Goal: Share content: Share content

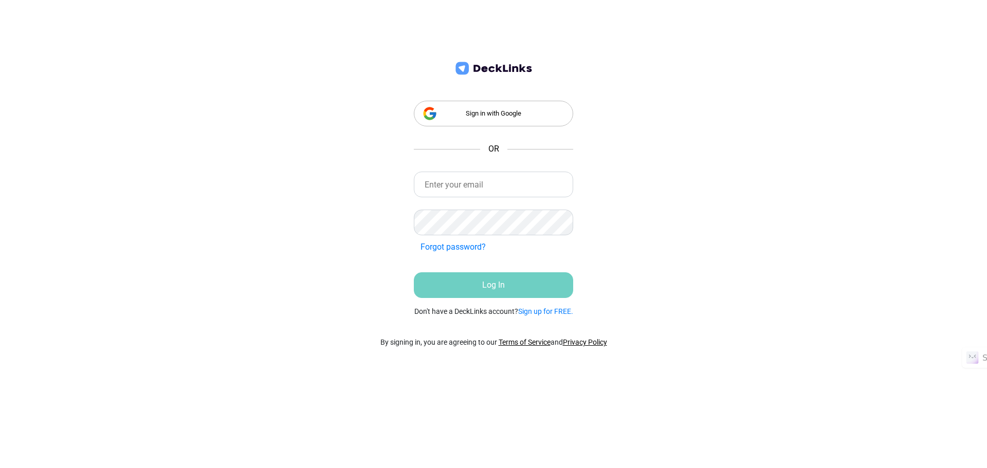
click at [414, 197] on nordpass-icon at bounding box center [414, 197] width 0 height 0
click at [0, 91] on nordpass-autofill-portal at bounding box center [0, 91] width 0 height 0
type input "[PERSON_NAME][EMAIL_ADDRESS][PERSON_NAME][DOMAIN_NAME]"
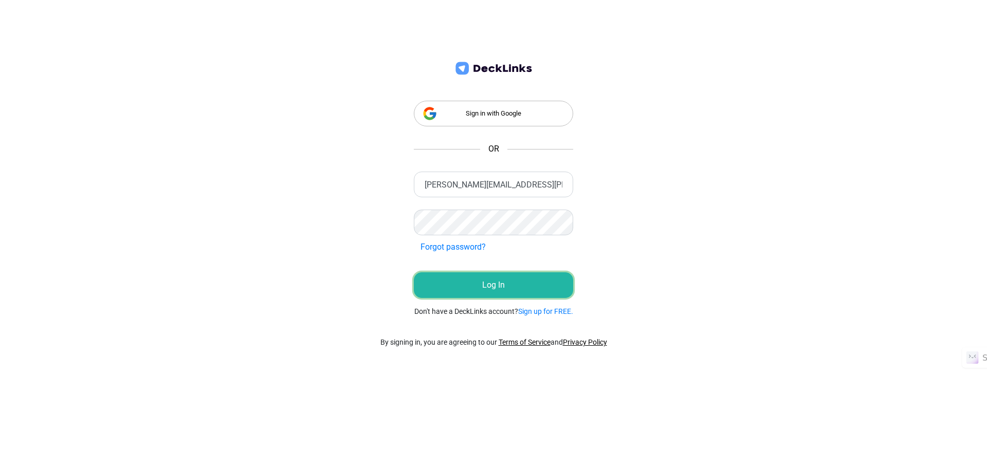
click at [485, 286] on button "Log In" at bounding box center [493, 285] width 159 height 26
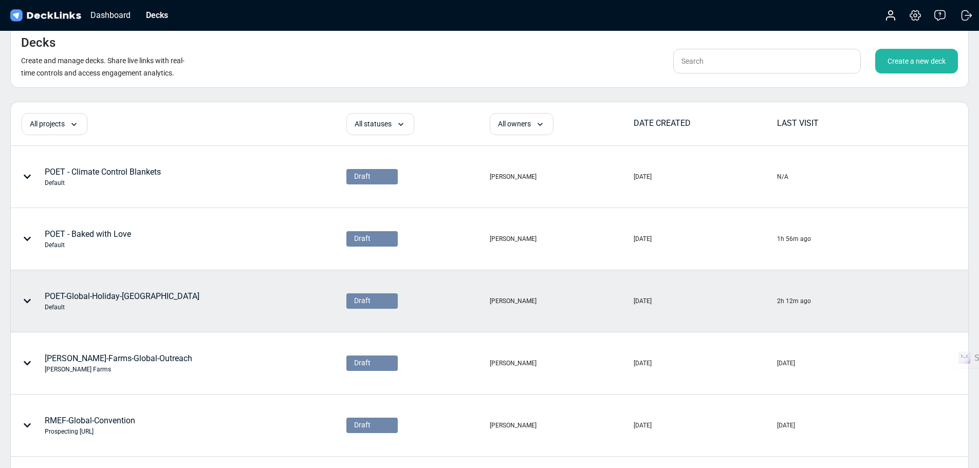
click at [29, 301] on icon at bounding box center [27, 301] width 7 height 4
click at [179, 294] on div at bounding box center [489, 234] width 979 height 468
click at [121, 298] on div "POET-Global-Holiday-US Default" at bounding box center [122, 301] width 155 height 22
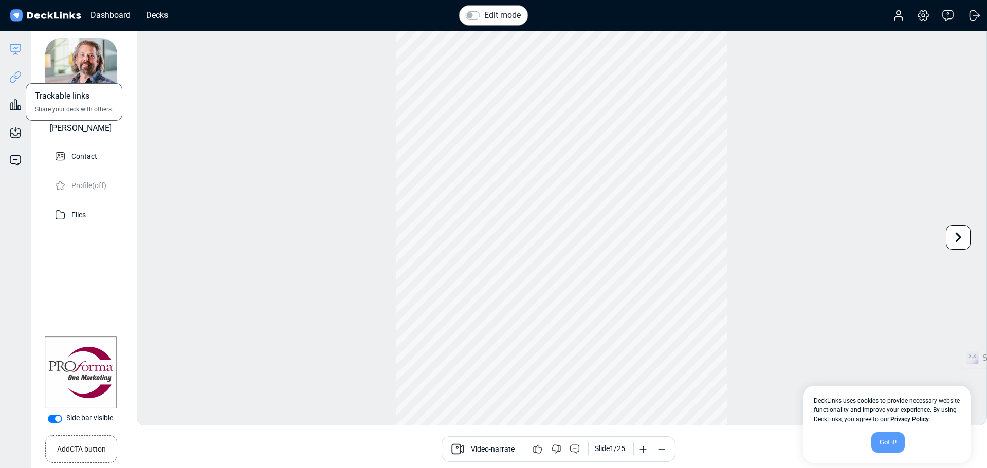
click at [17, 78] on icon at bounding box center [15, 77] width 12 height 12
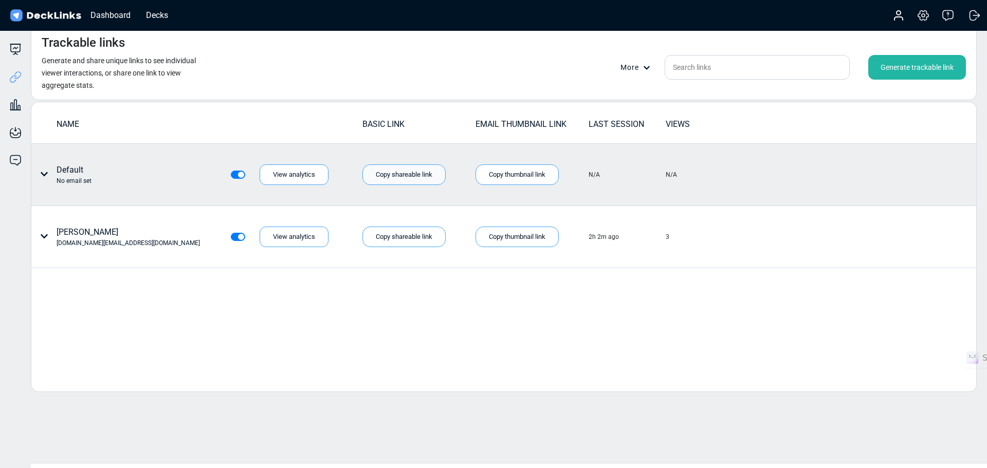
click at [406, 178] on div "Copy shareable link" at bounding box center [403, 174] width 83 height 21
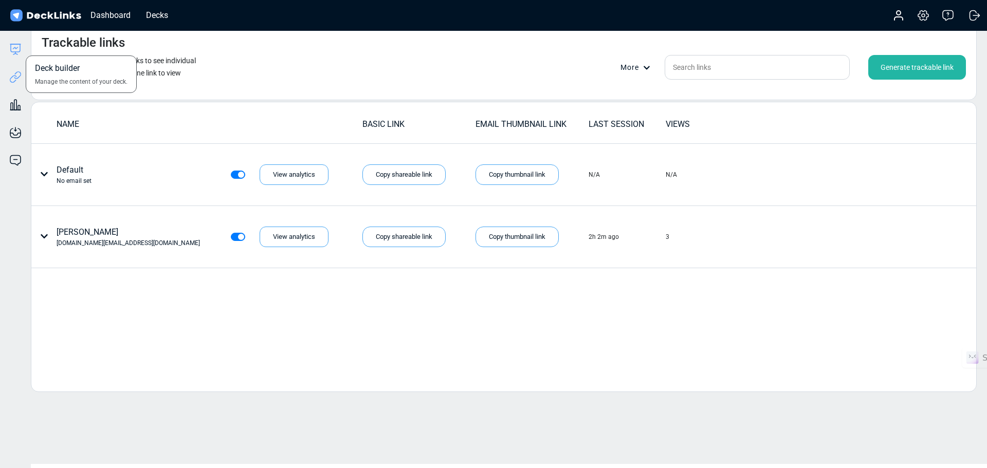
click at [18, 47] on icon at bounding box center [15, 49] width 12 height 12
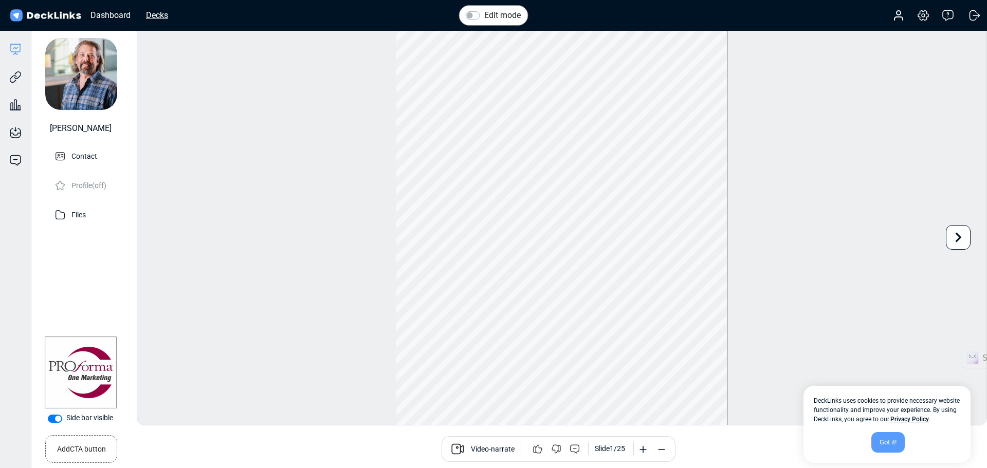
click at [164, 15] on div "Decks" at bounding box center [157, 15] width 32 height 13
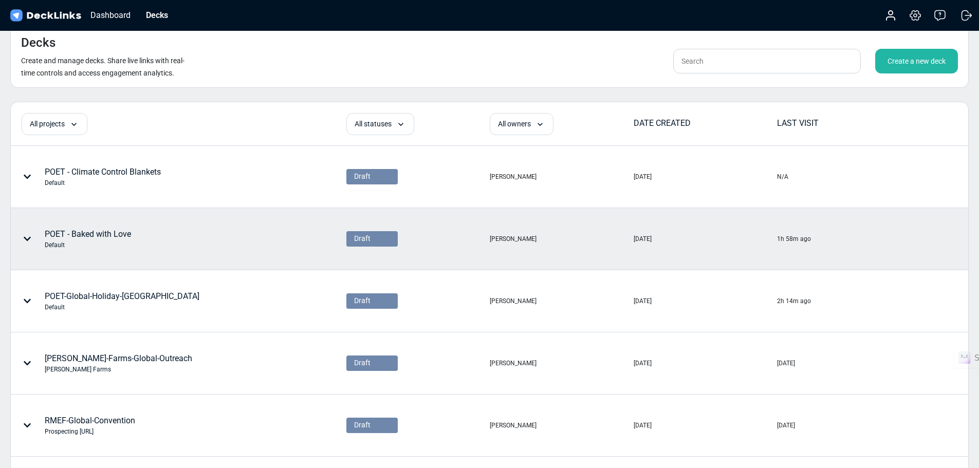
click at [53, 243] on div "Default" at bounding box center [88, 244] width 86 height 9
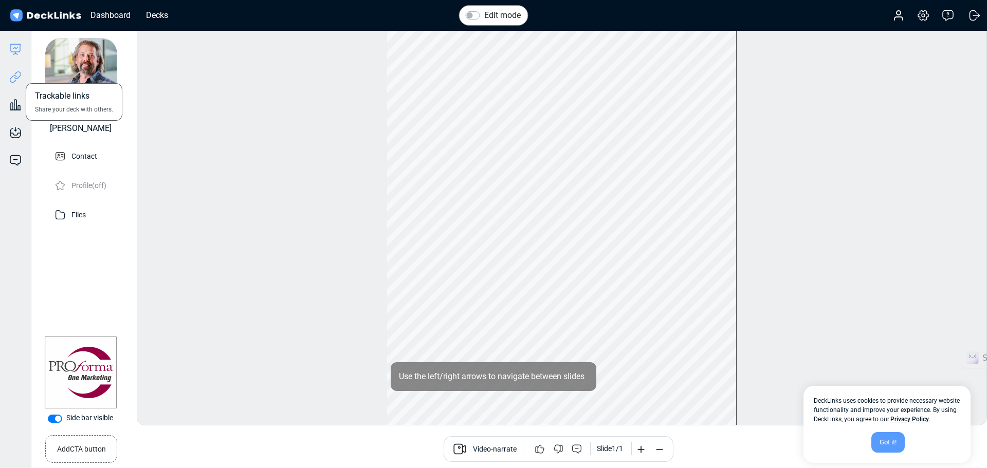
click at [12, 78] on icon at bounding box center [15, 77] width 12 height 12
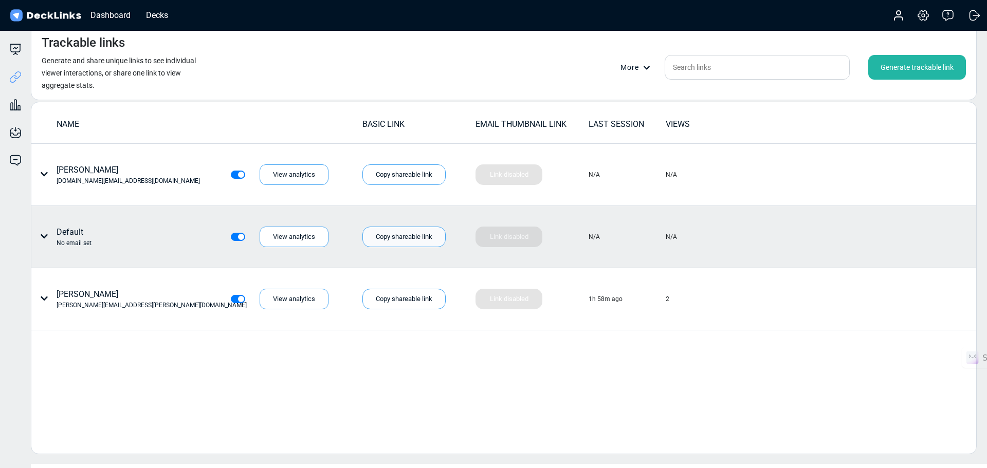
click at [396, 238] on div "Copy shareable link" at bounding box center [403, 237] width 83 height 21
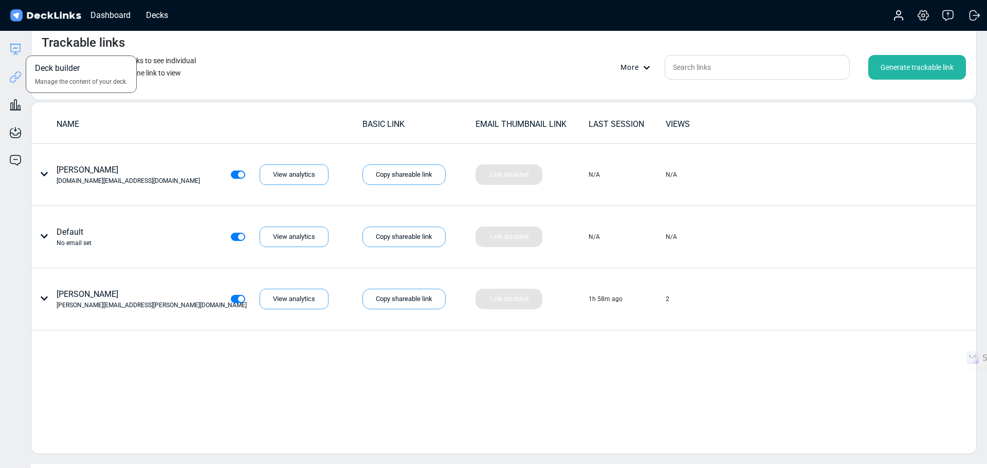
click at [10, 49] on icon at bounding box center [15, 49] width 12 height 12
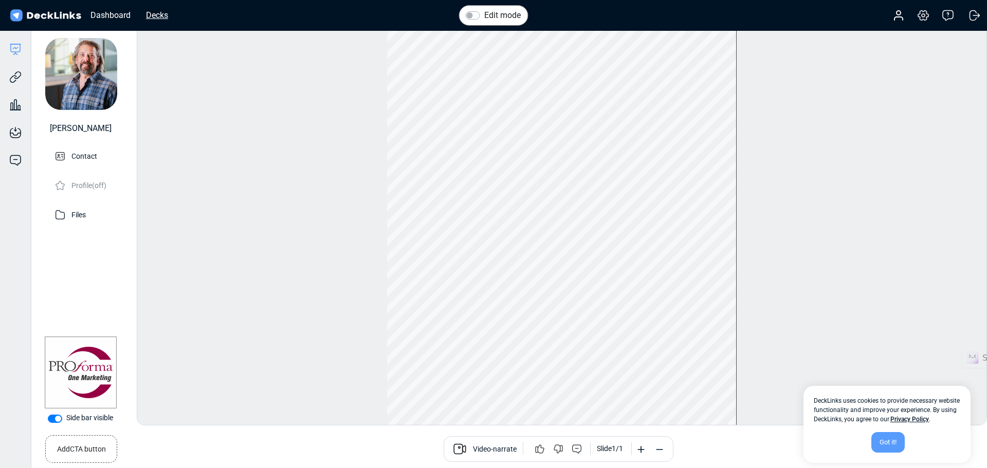
click at [156, 14] on div "Decks" at bounding box center [157, 15] width 32 height 13
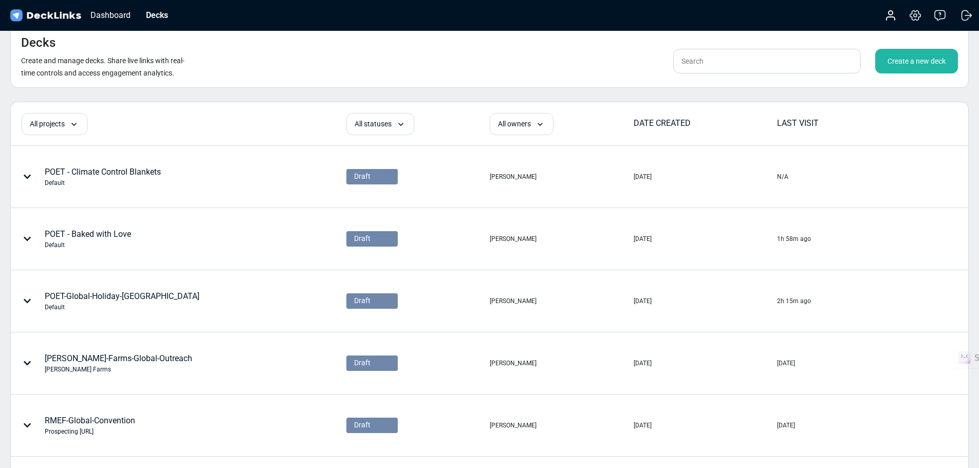
click at [81, 168] on div "POET - Climate Control Blankets Default" at bounding box center [103, 177] width 116 height 22
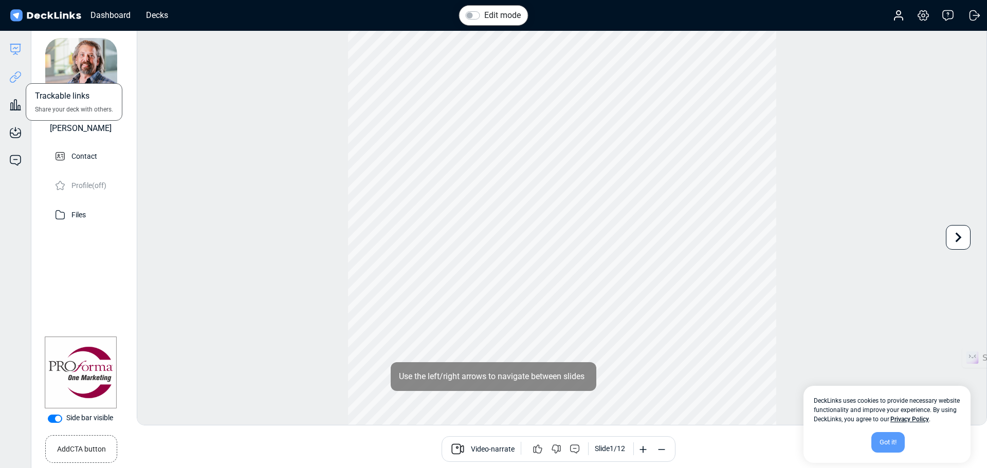
click at [17, 77] on icon at bounding box center [15, 77] width 12 height 12
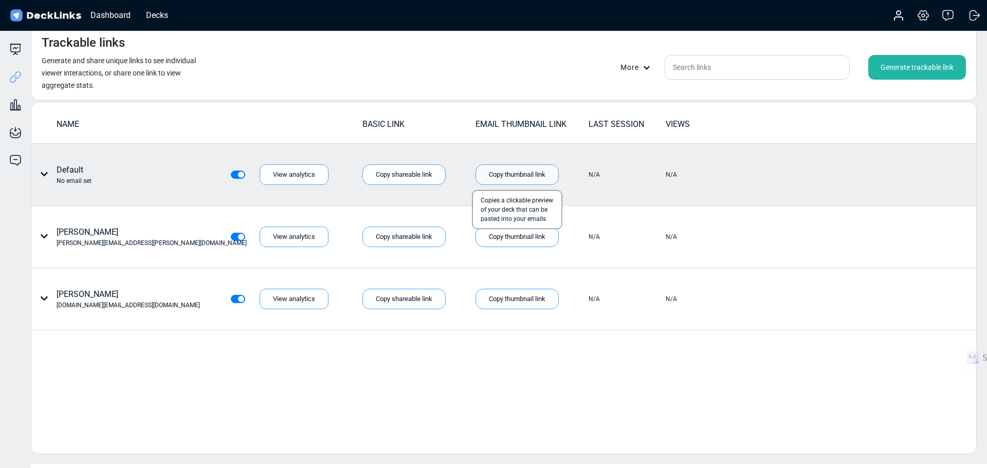
click at [508, 173] on div "Copy thumbnail link" at bounding box center [516, 174] width 83 height 21
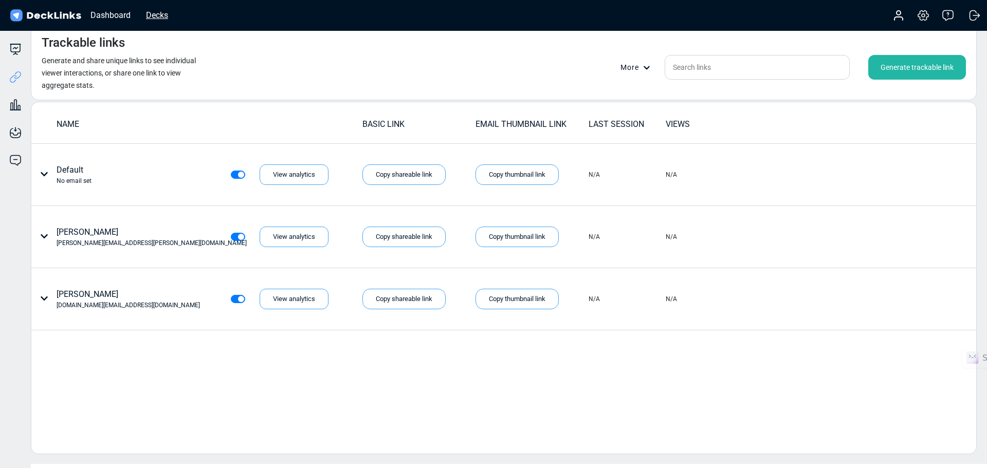
click at [155, 20] on div "Decks" at bounding box center [157, 15] width 32 height 13
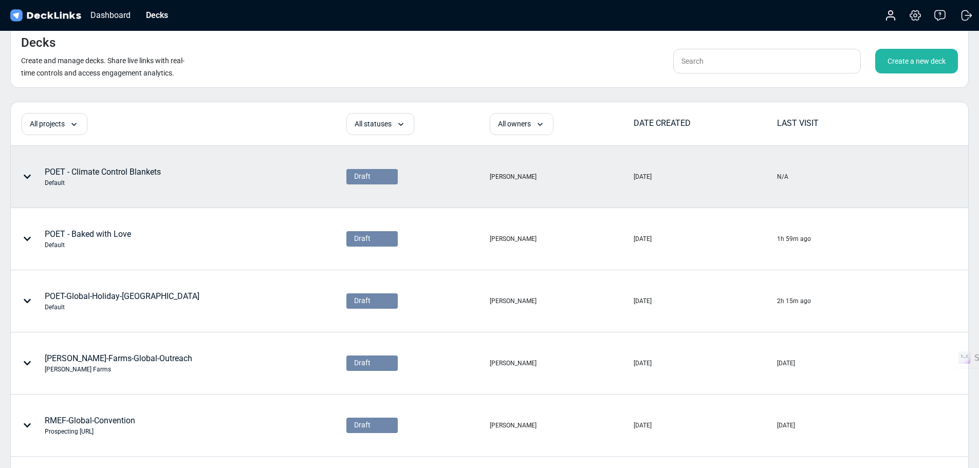
click at [143, 172] on div "POET - Climate Control Blankets Default" at bounding box center [103, 177] width 116 height 22
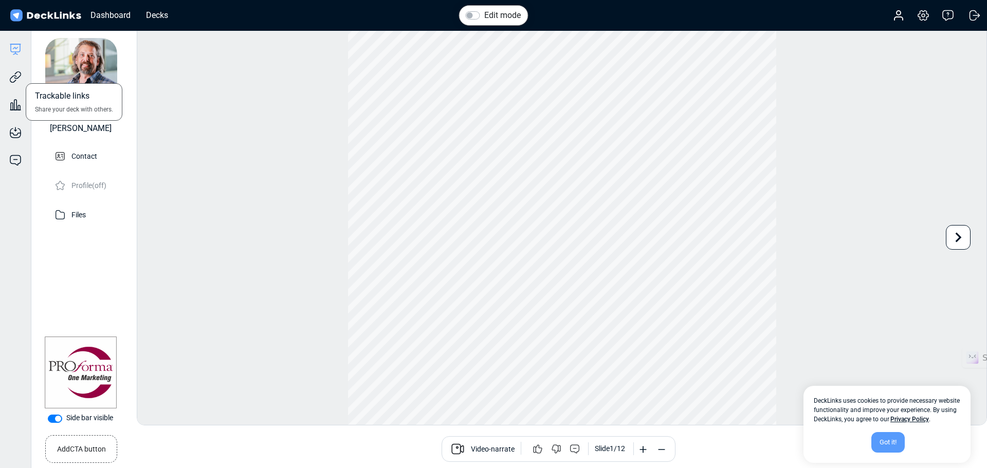
click at [8, 83] on div "Trackable links Share your deck with others." at bounding box center [15, 69] width 31 height 28
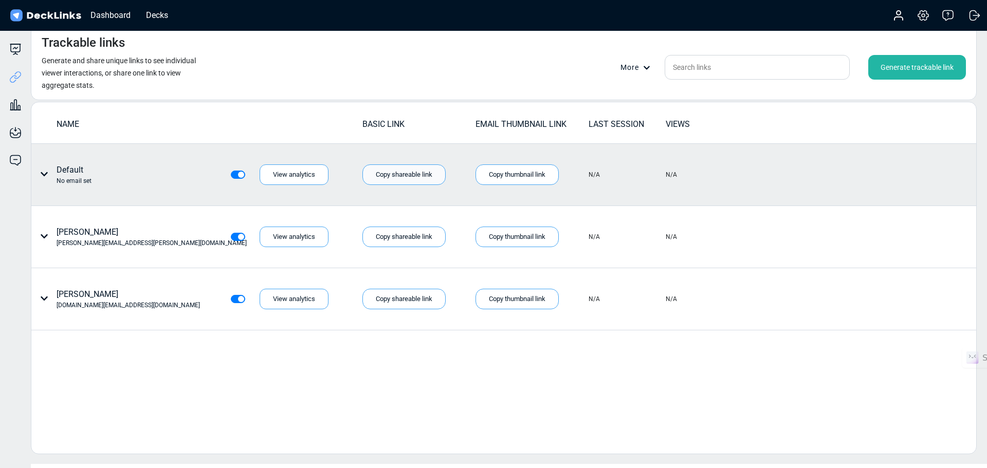
click at [383, 181] on div "Copy shareable link" at bounding box center [403, 174] width 83 height 21
